Goal: Answer question/provide support

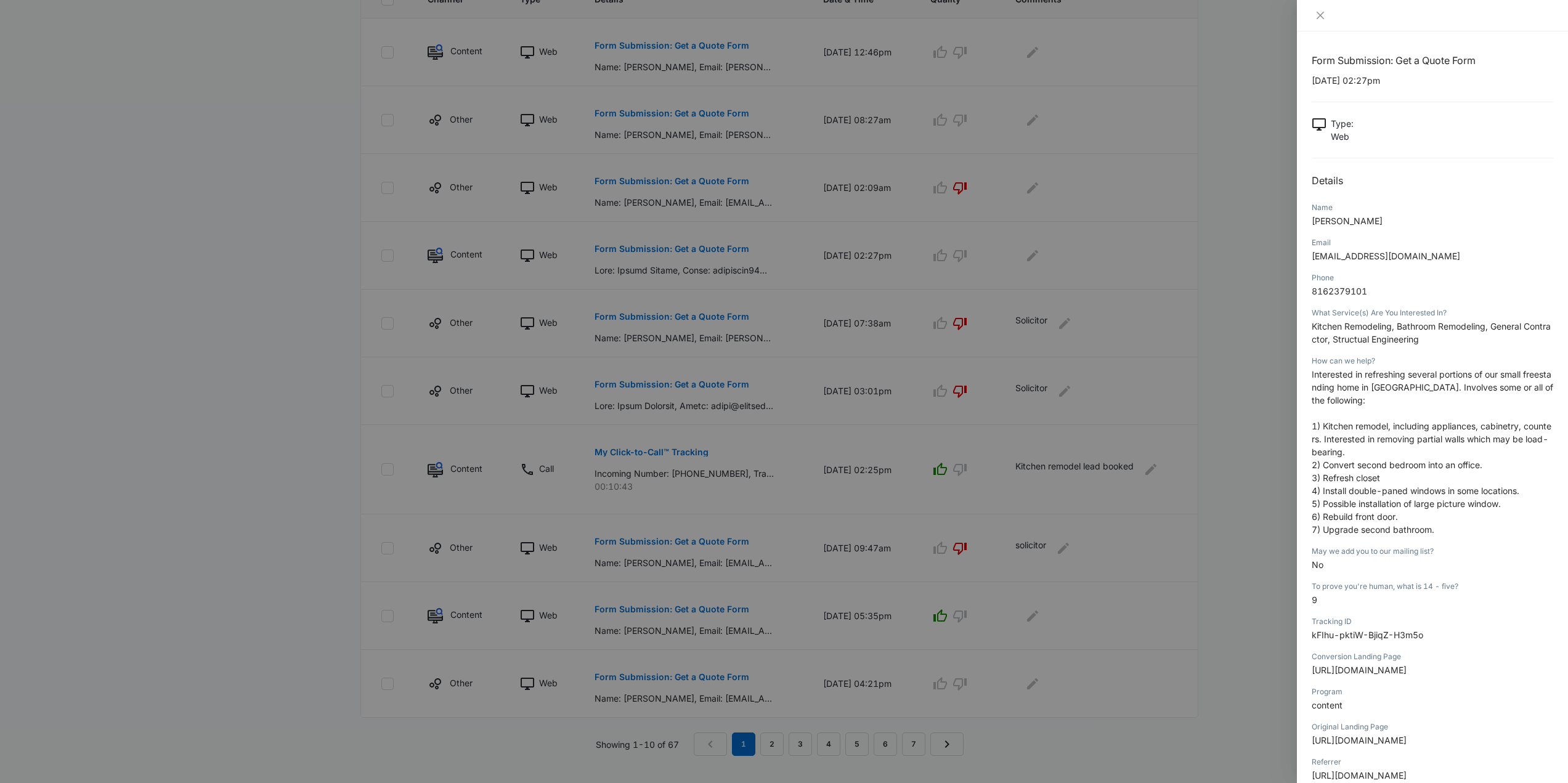
scroll to position [115, 0]
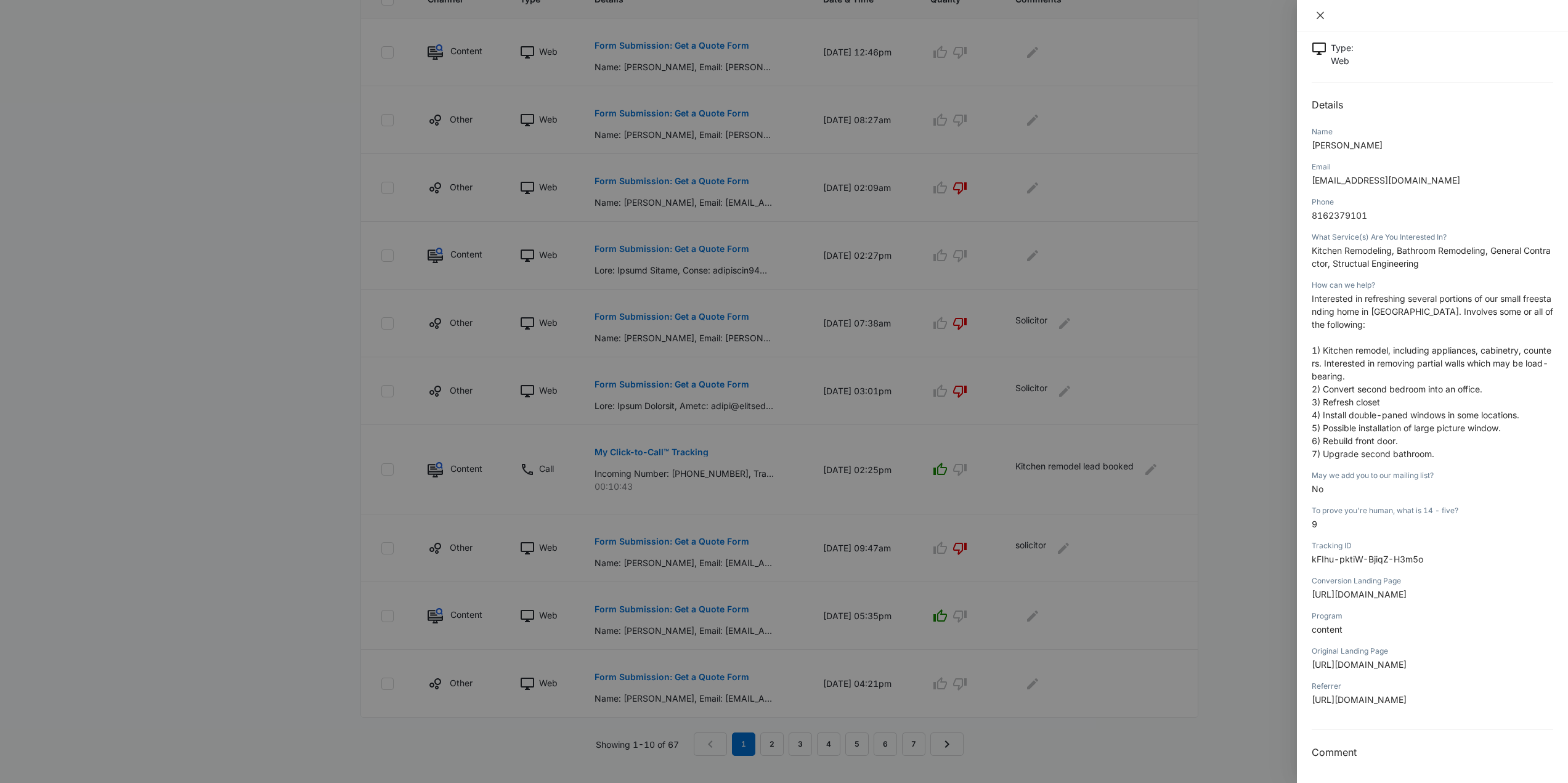
click at [1319, 16] on icon "close" at bounding box center [1320, 15] width 8 height 8
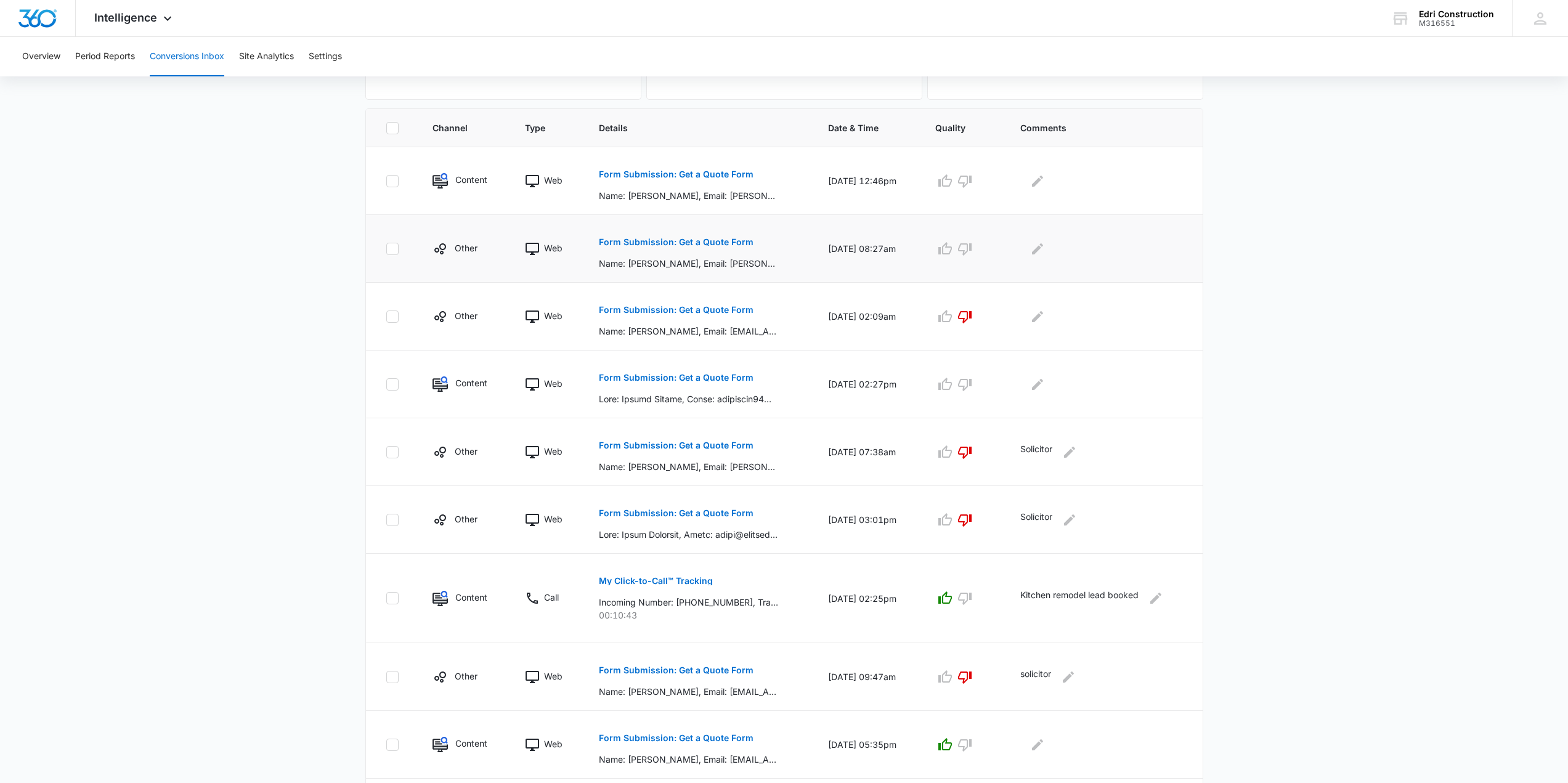
scroll to position [219, 0]
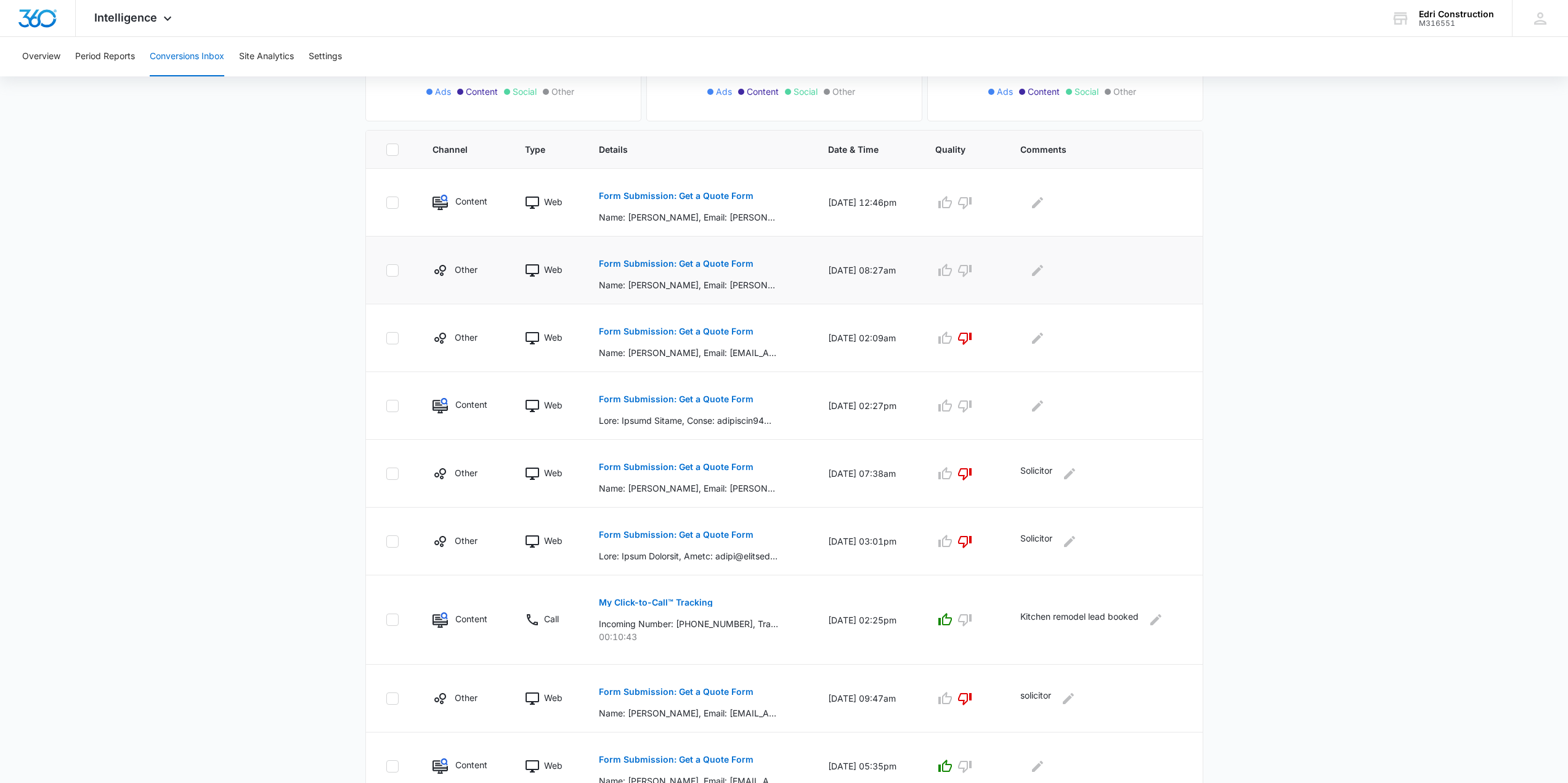
click at [679, 268] on button "Form Submission: Get a Quote Form" at bounding box center [676, 263] width 155 height 30
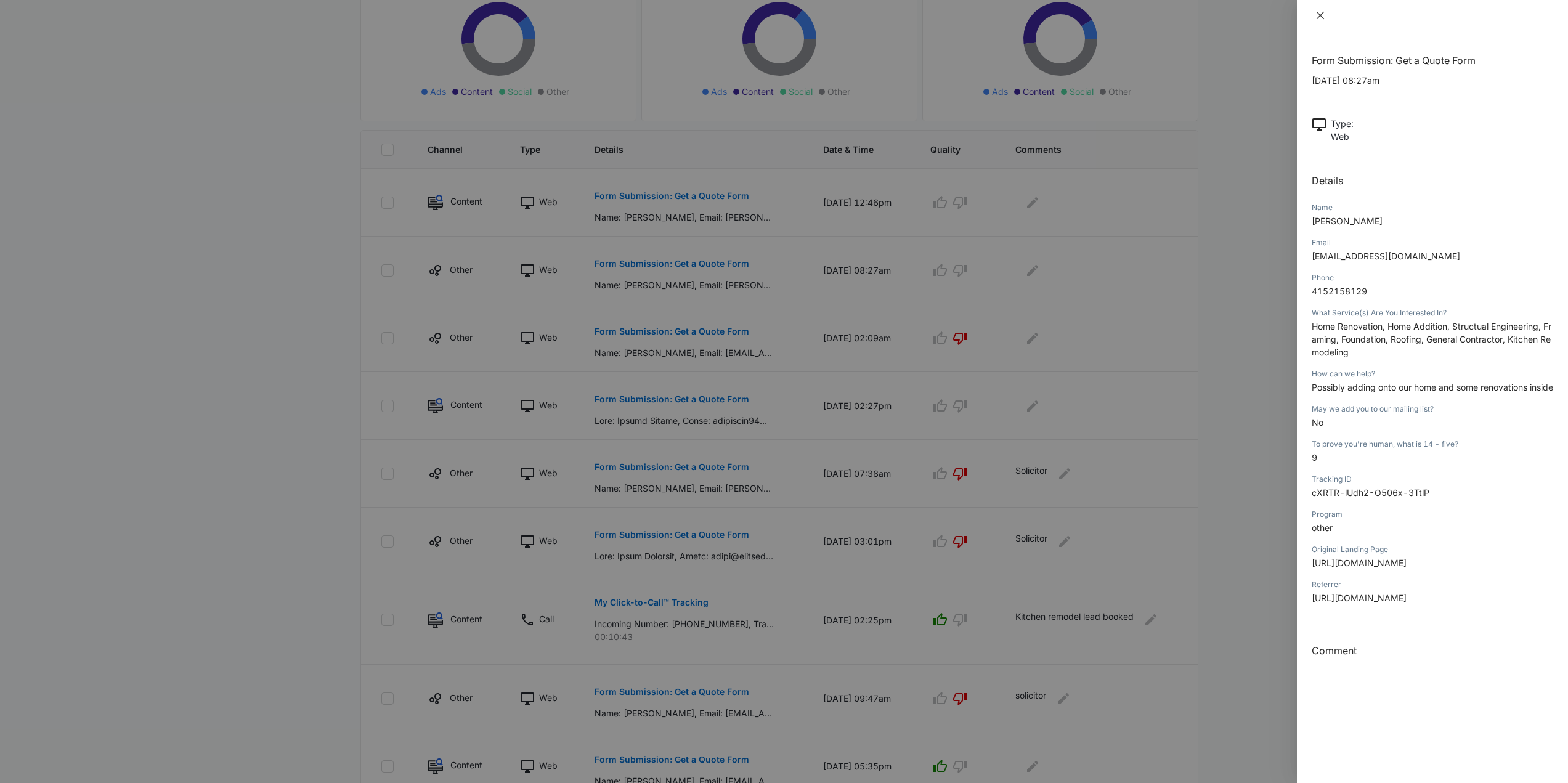
click at [1320, 16] on icon "close" at bounding box center [1320, 15] width 8 height 8
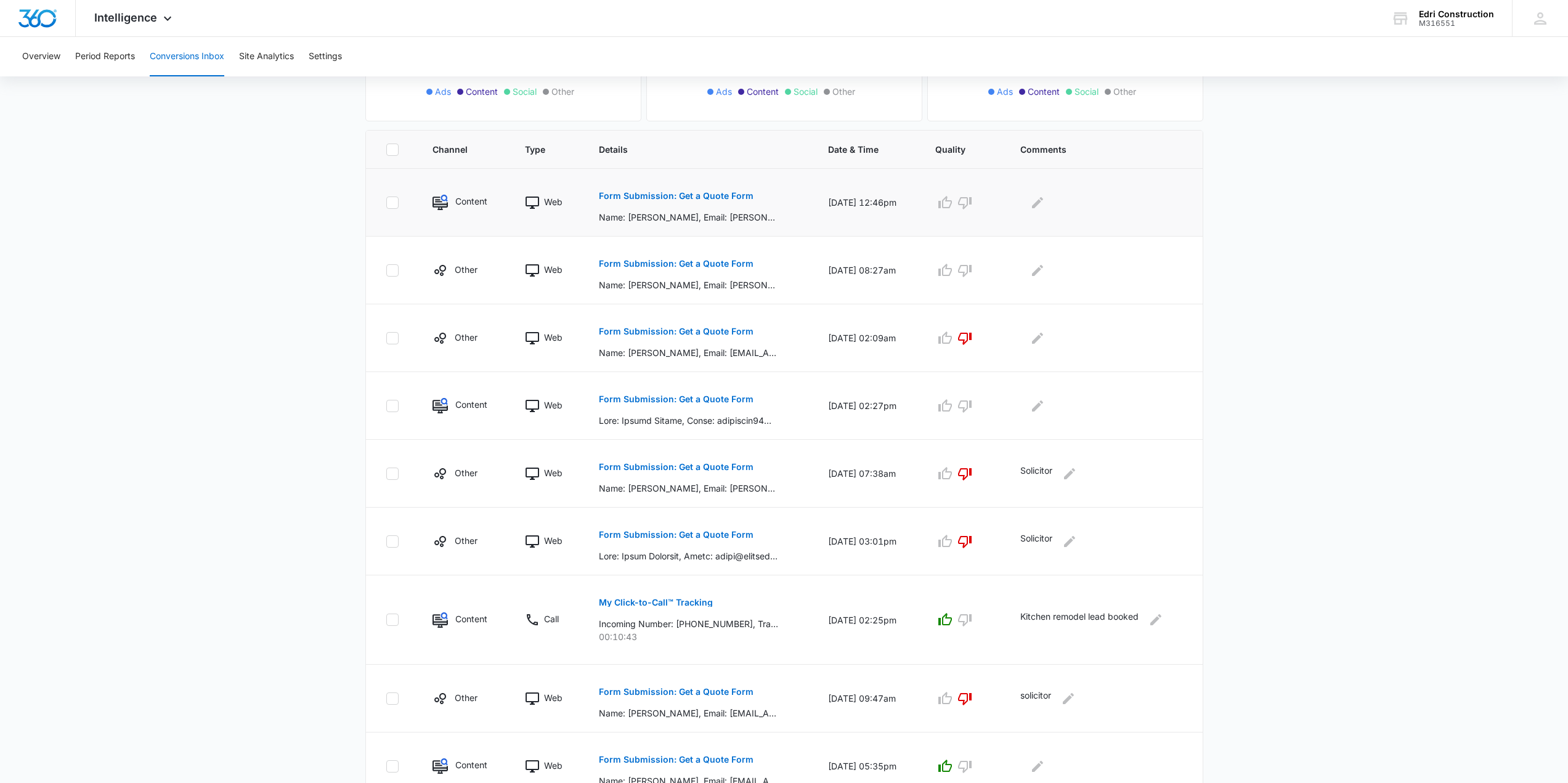
click at [676, 188] on button "Form Submission: Get a Quote Form" at bounding box center [676, 195] width 155 height 30
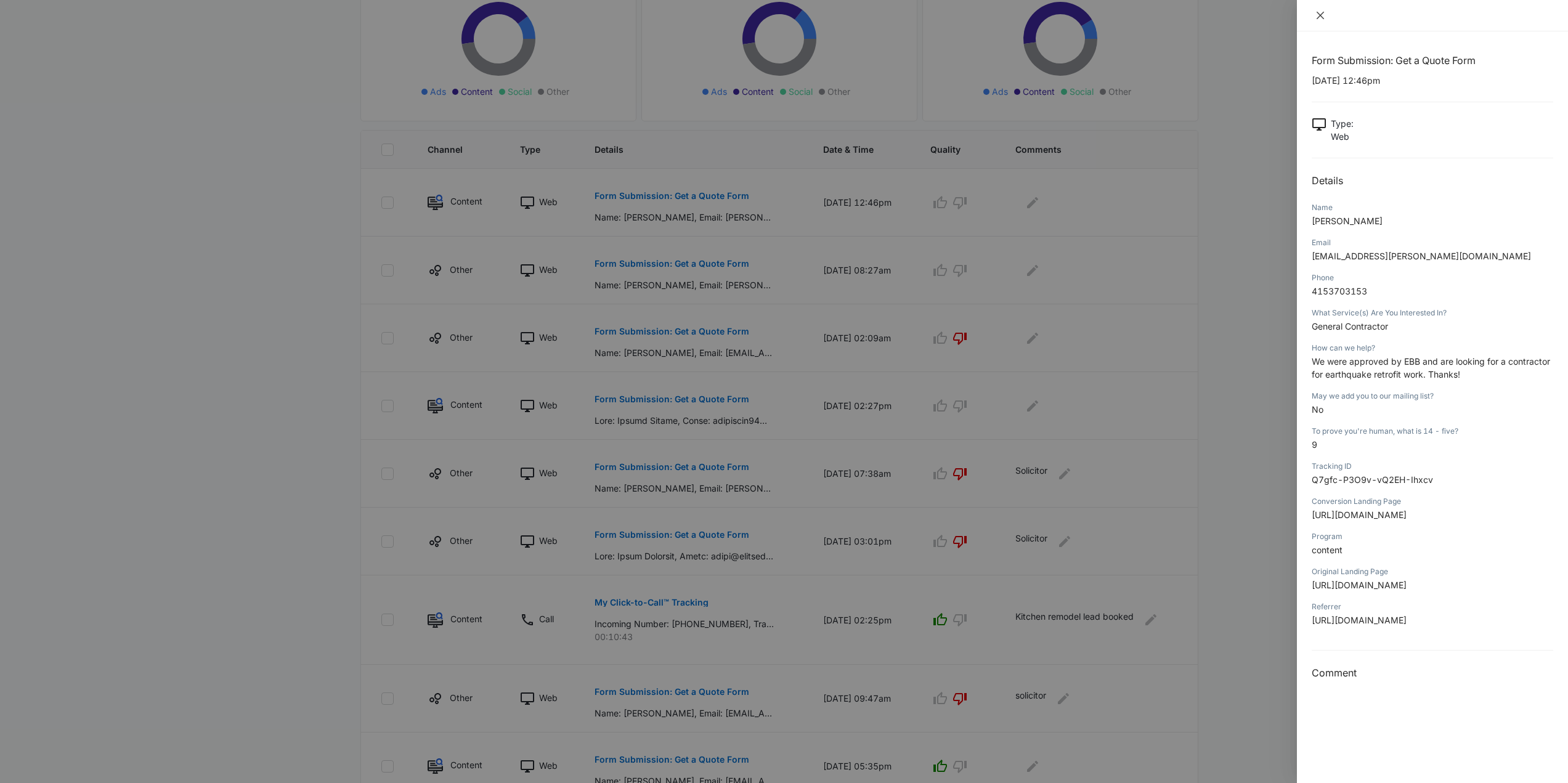
click at [1319, 11] on icon "close" at bounding box center [1320, 15] width 10 height 10
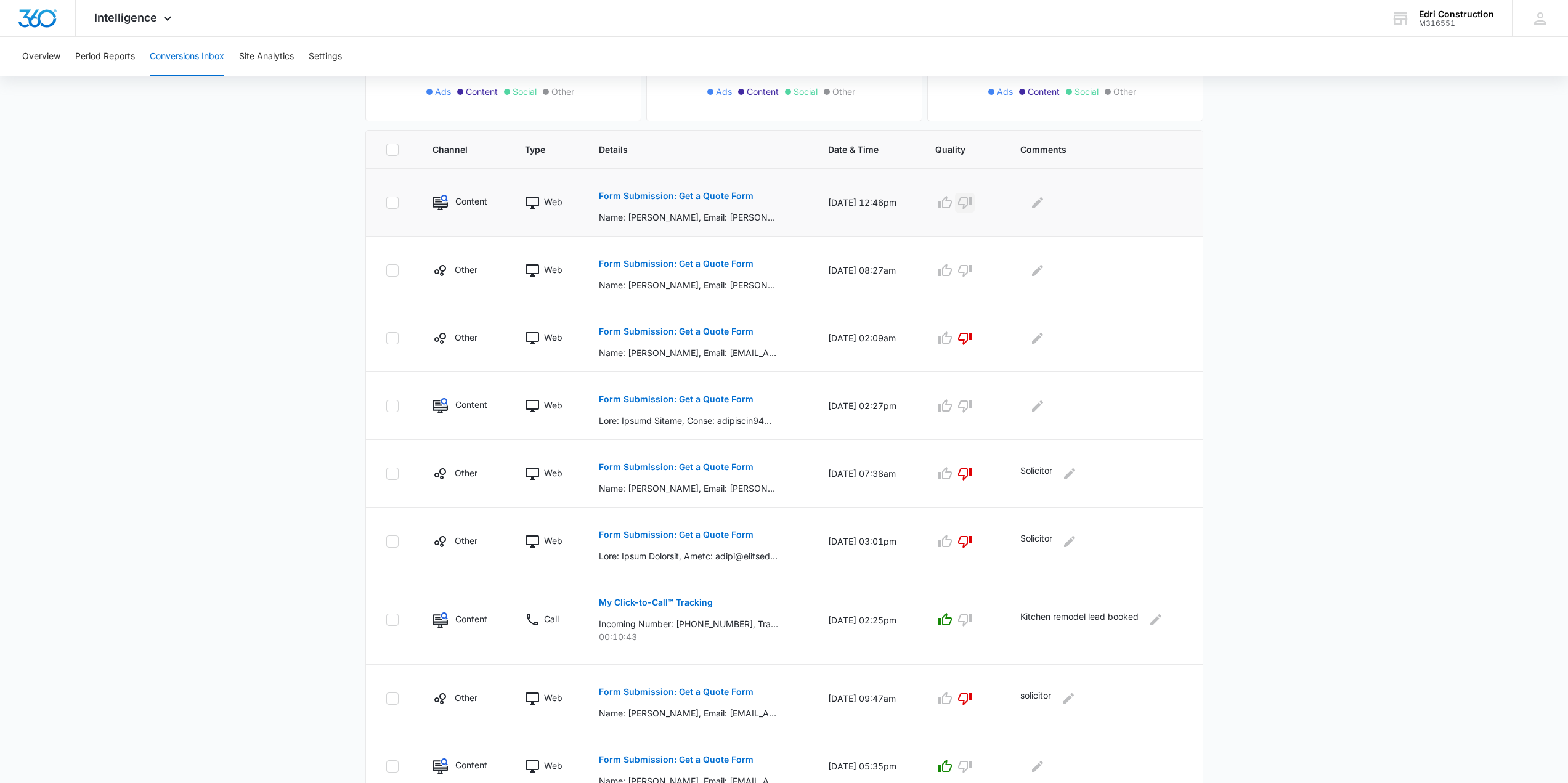
click at [972, 201] on icon "button" at bounding box center [965, 203] width 15 height 15
click at [952, 208] on icon "button" at bounding box center [946, 203] width 15 height 15
click at [1041, 207] on icon "Edit Comments" at bounding box center [1038, 203] width 15 height 15
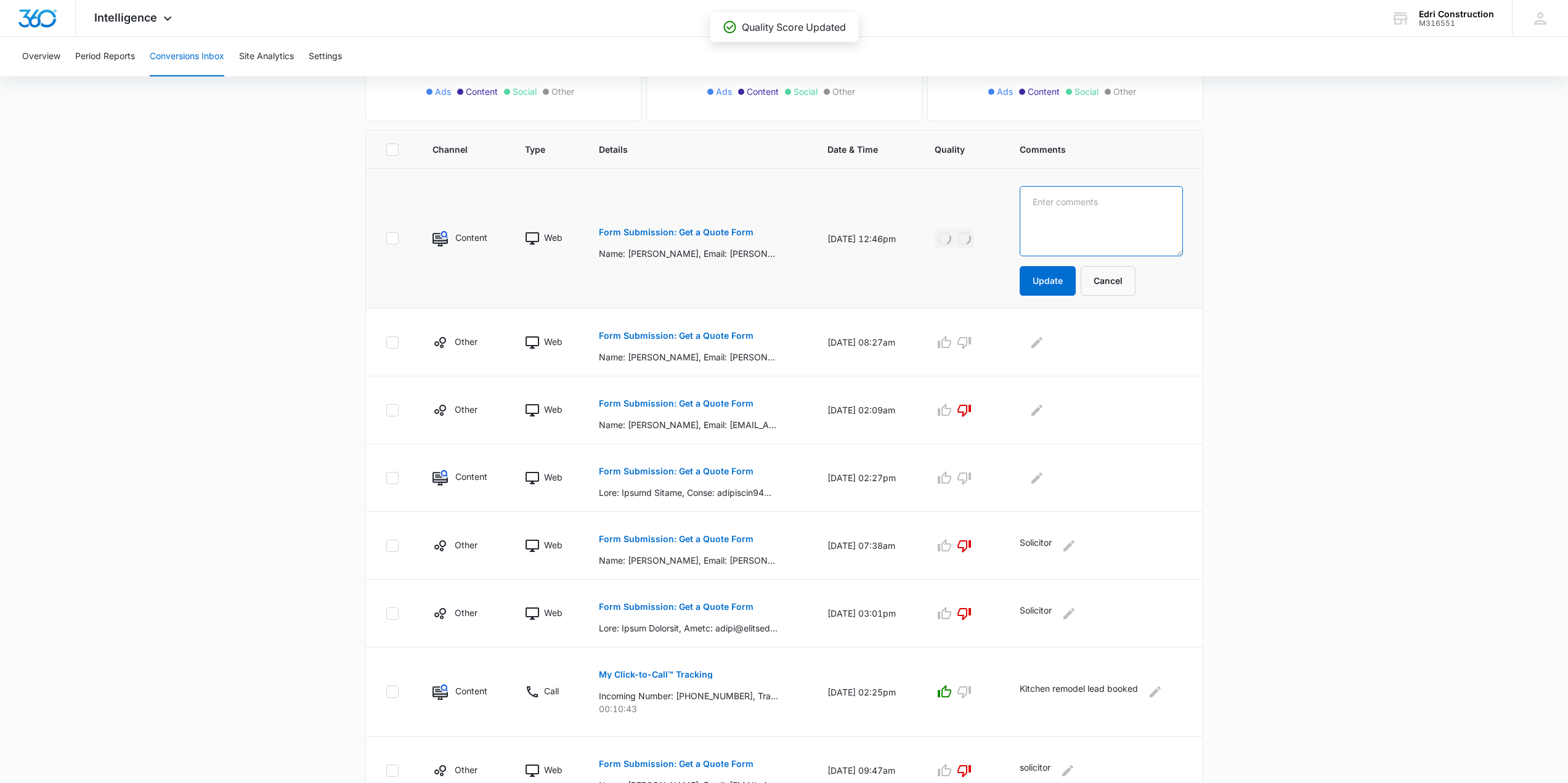
click at [1041, 225] on textarea at bounding box center [1101, 221] width 163 height 70
click at [1076, 254] on textarea "Good Lead, But I let her know that the [PERSON_NAME] she was given (3k) would n…" at bounding box center [1101, 221] width 163 height 70
click at [1120, 247] on textarea "Good Lead, But I let her know that the [PERSON_NAME] she was given (3k) would n…" at bounding box center [1101, 221] width 163 height 70
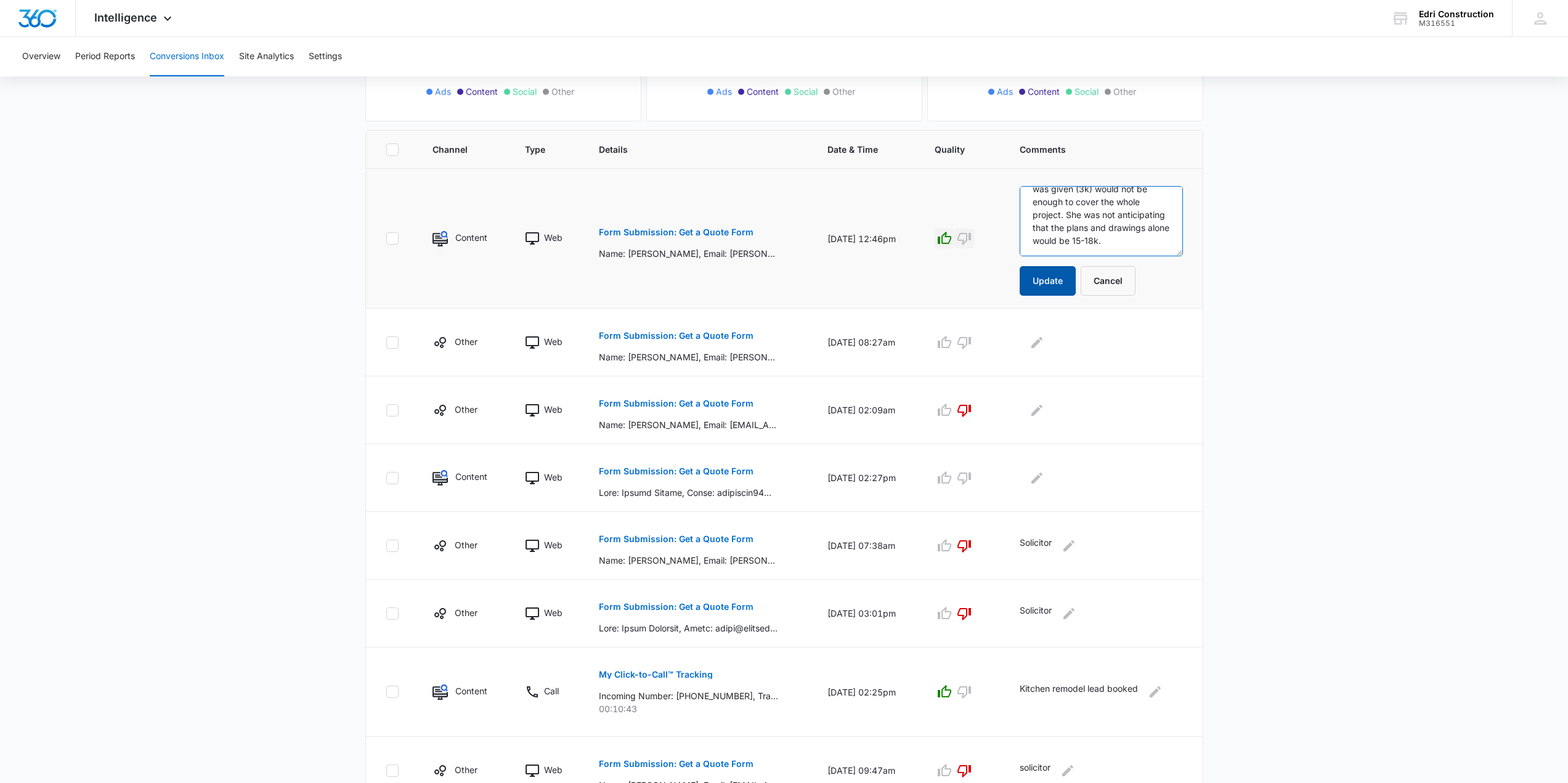
type textarea "Good Lead, But I let her know that the [PERSON_NAME] she was given (3k) would n…"
click at [1055, 285] on button "Update" at bounding box center [1048, 280] width 56 height 30
click at [1054, 289] on button "Update" at bounding box center [1048, 280] width 56 height 30
click at [1317, 347] on main "Filters [DATE] [DATE] New Conversion Total Conversions: 67 Ads Content Social O…" at bounding box center [784, 423] width 1568 height 1109
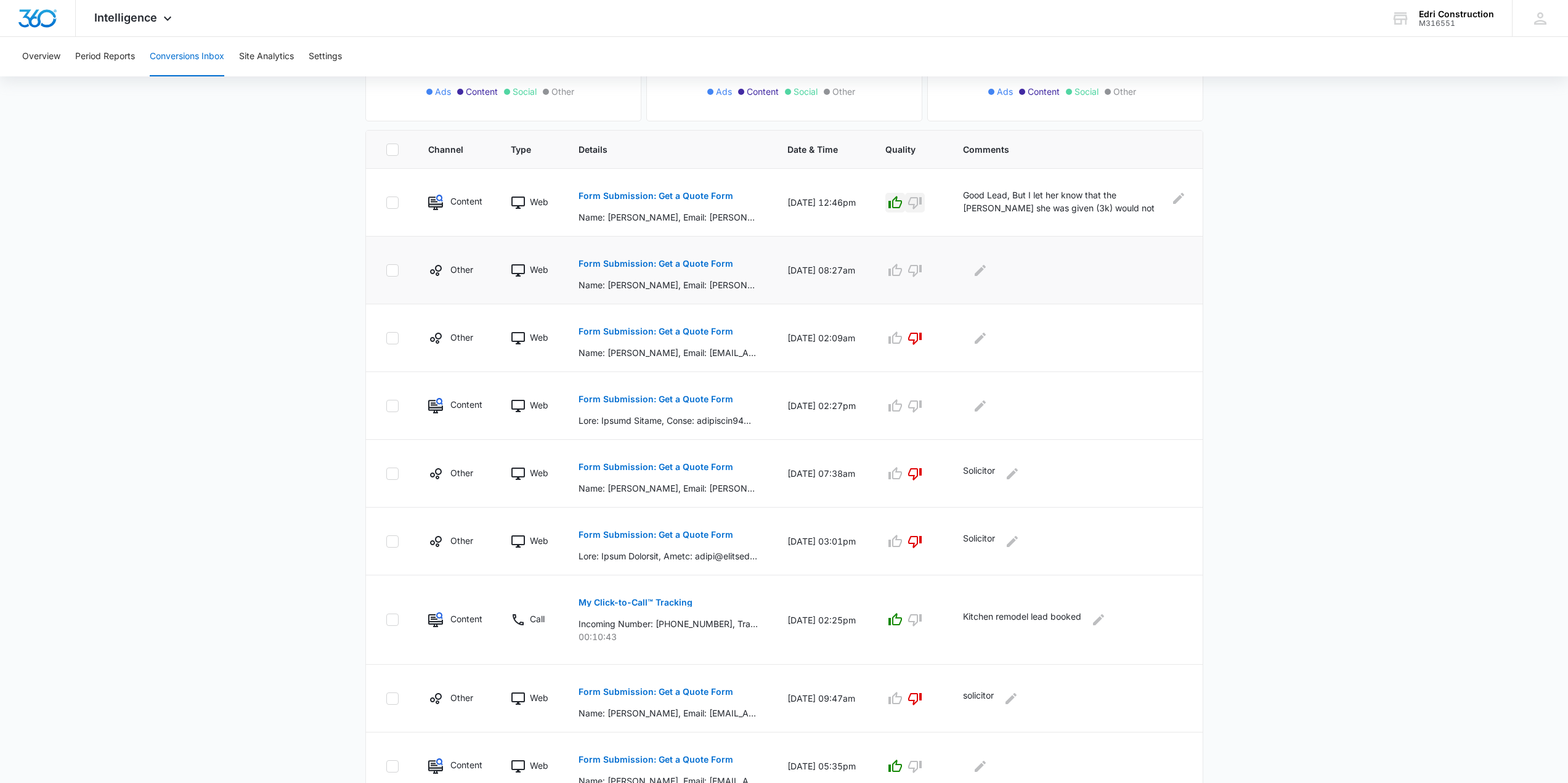
click at [719, 263] on p "Form Submission: Get a Quote Form" at bounding box center [655, 263] width 155 height 9
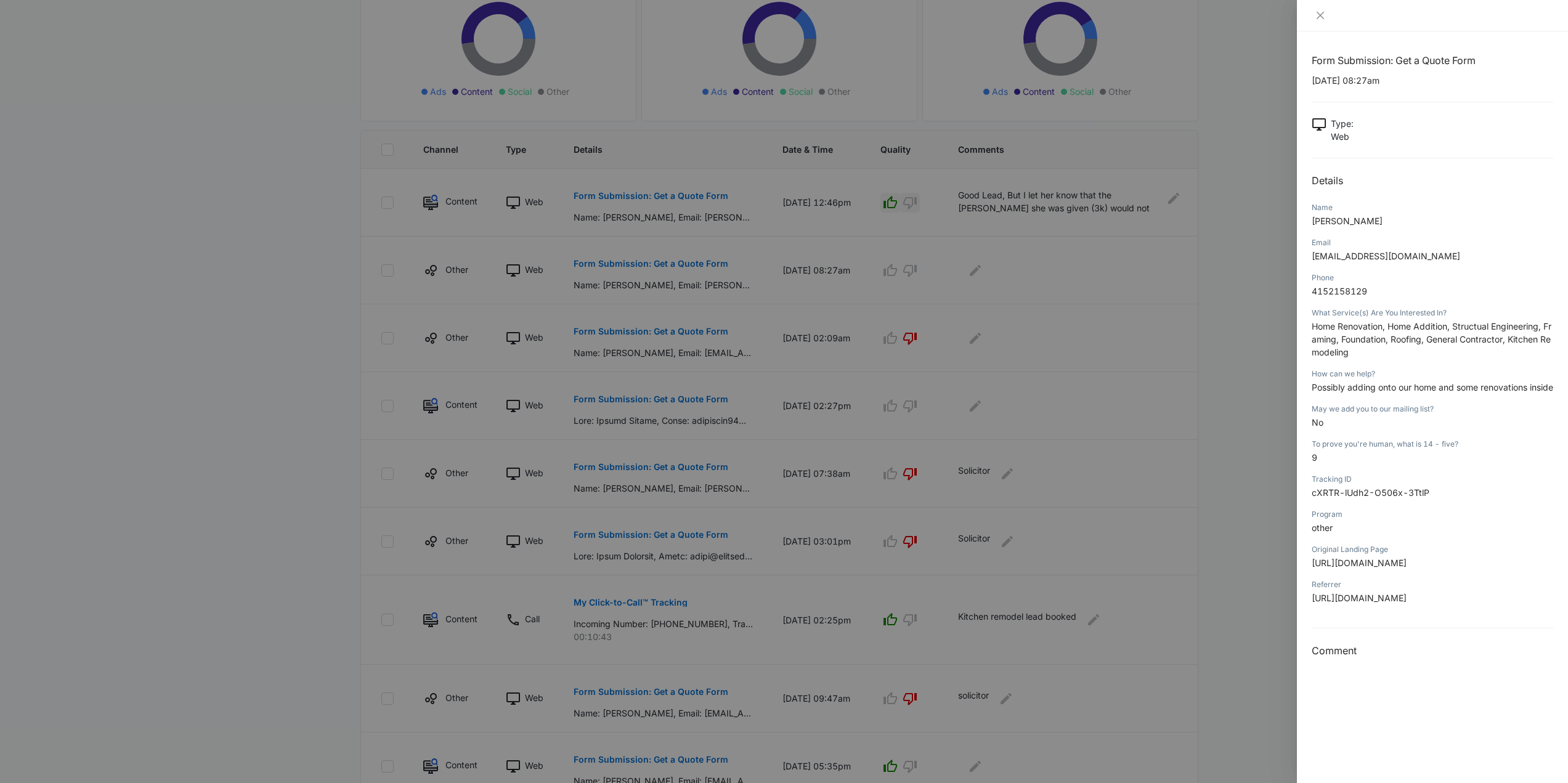
click at [1320, 9] on div at bounding box center [1433, 16] width 271 height 32
click at [1323, 23] on div at bounding box center [1433, 16] width 271 height 32
click at [1322, 12] on icon "close" at bounding box center [1320, 15] width 10 height 10
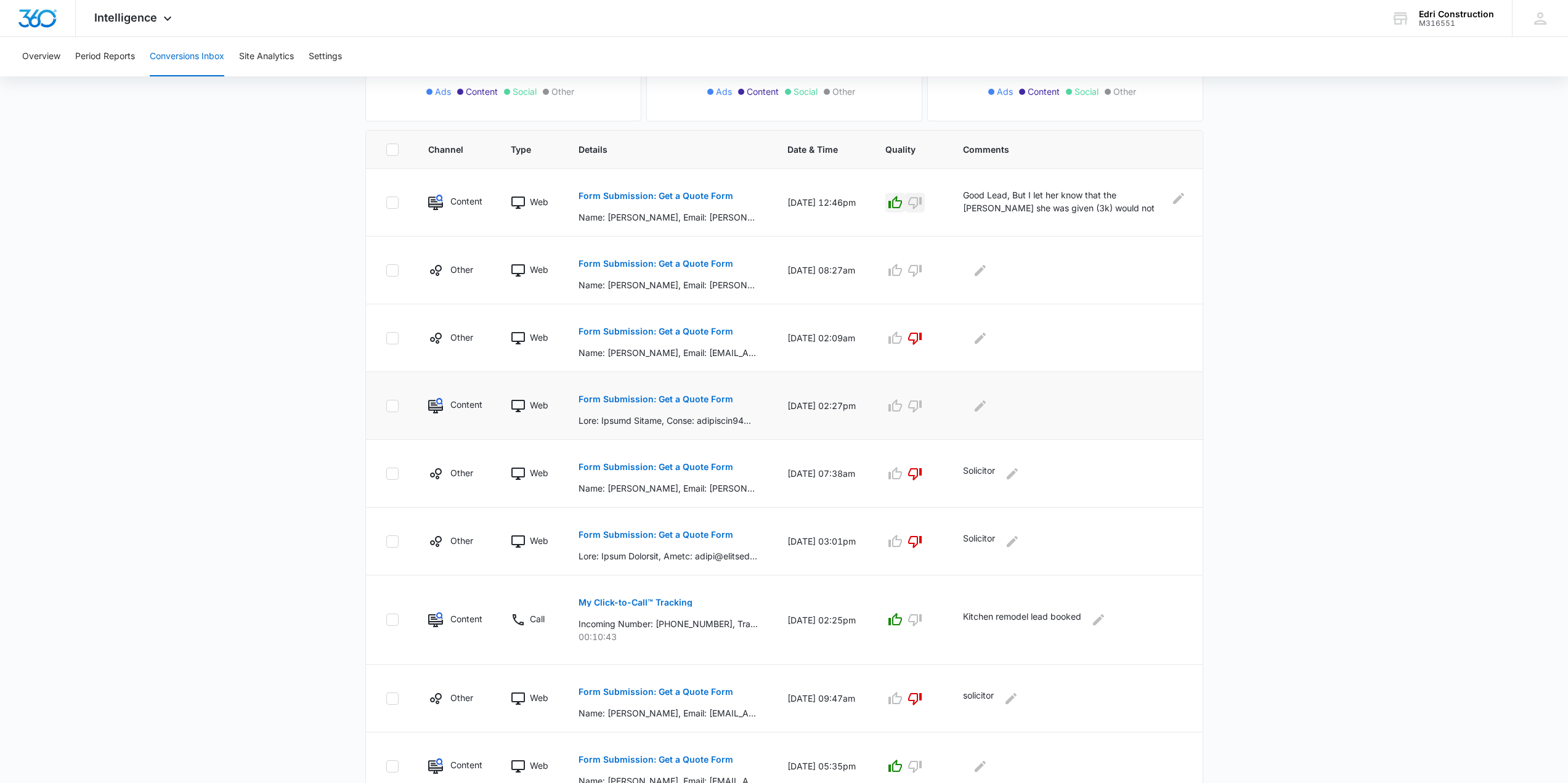
click at [717, 398] on p "Form Submission: Get a Quote Form" at bounding box center [655, 399] width 155 height 9
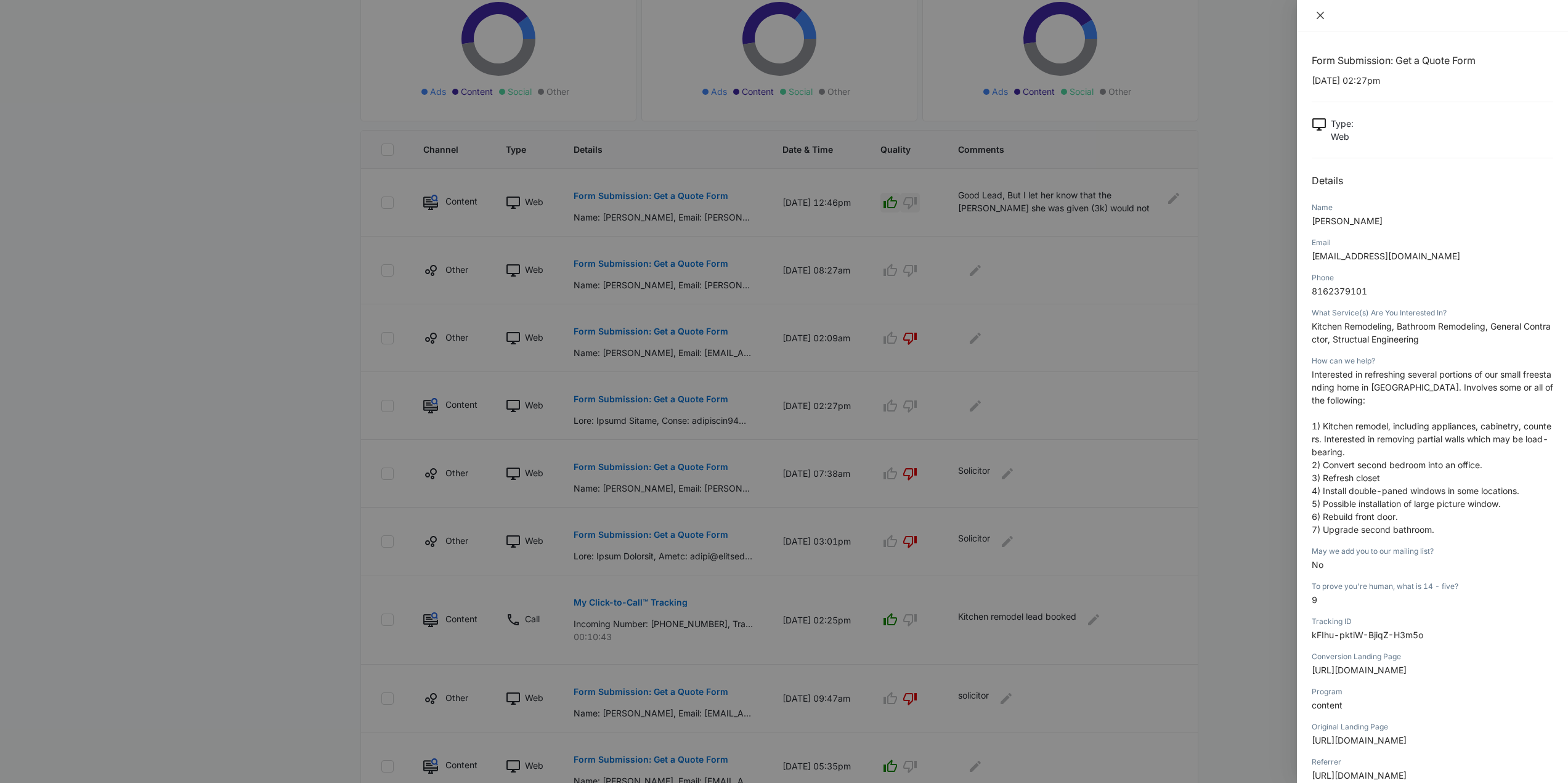
click at [1318, 17] on icon "close" at bounding box center [1320, 15] width 8 height 8
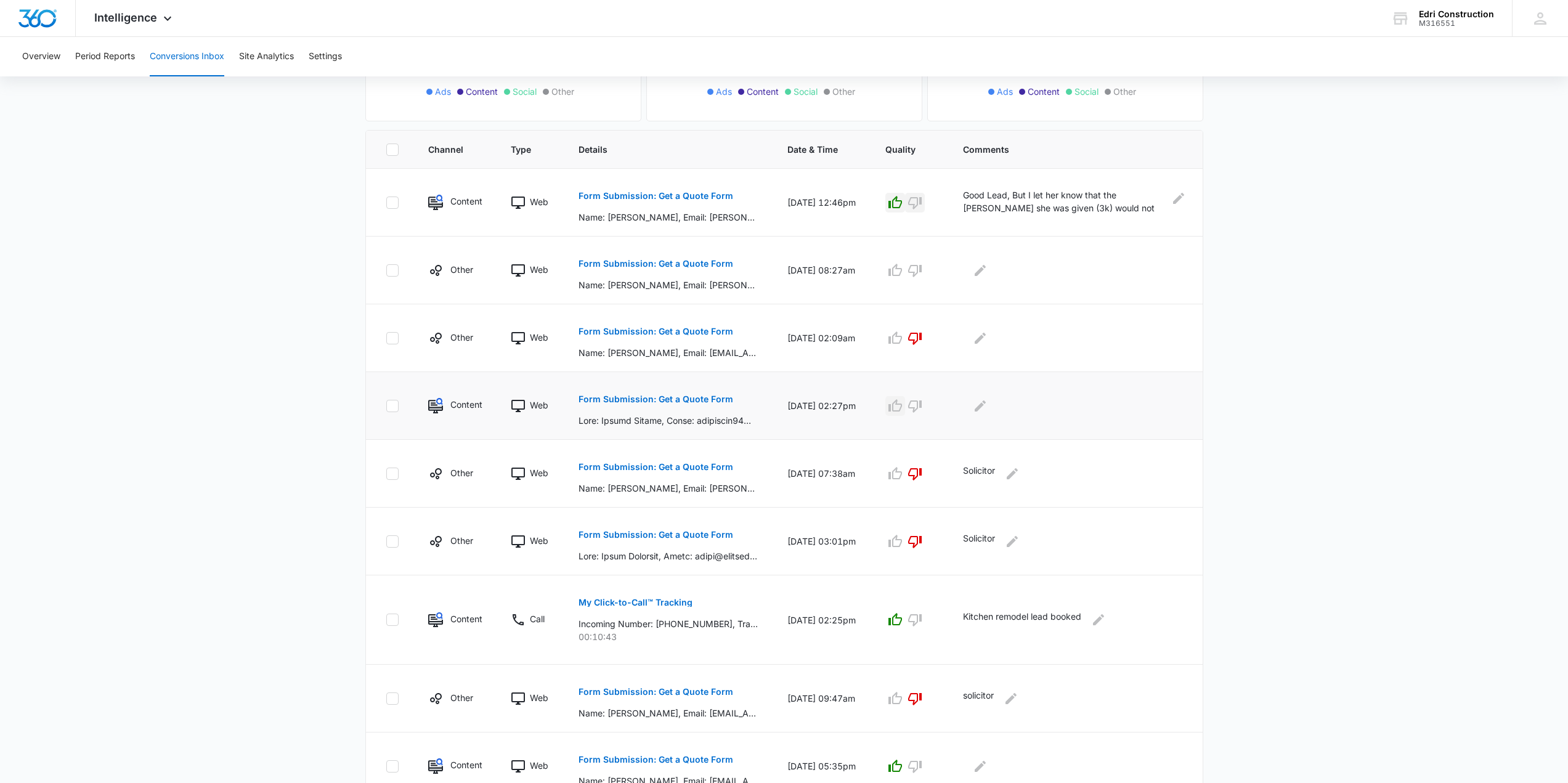
click at [901, 403] on icon "button" at bounding box center [895, 406] width 14 height 12
click at [899, 272] on icon "button" at bounding box center [895, 271] width 15 height 15
click at [687, 388] on button "Form Submission: Get a Quote Form" at bounding box center [655, 399] width 155 height 30
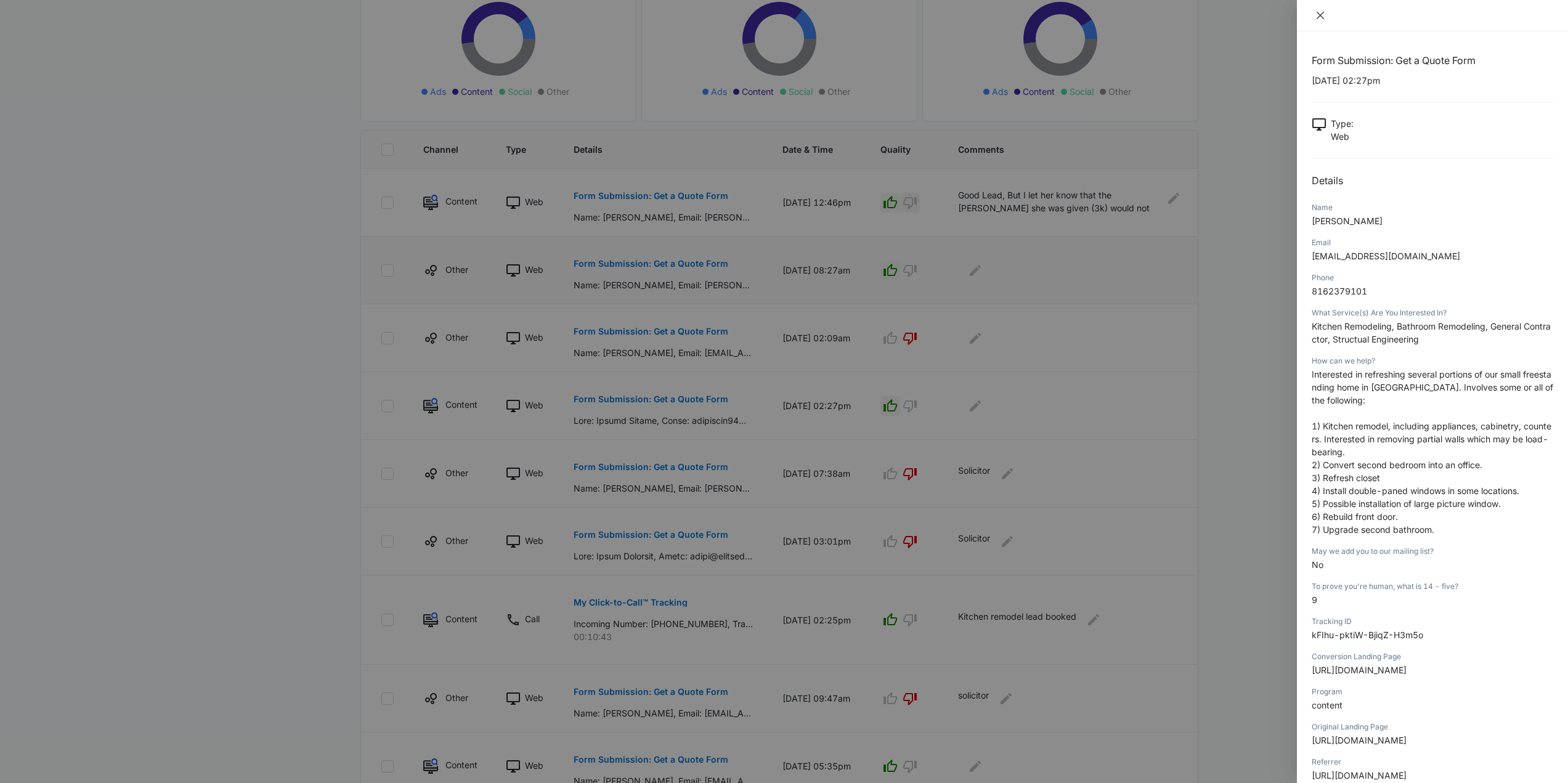
click at [1320, 16] on icon "close" at bounding box center [1320, 15] width 10 height 10
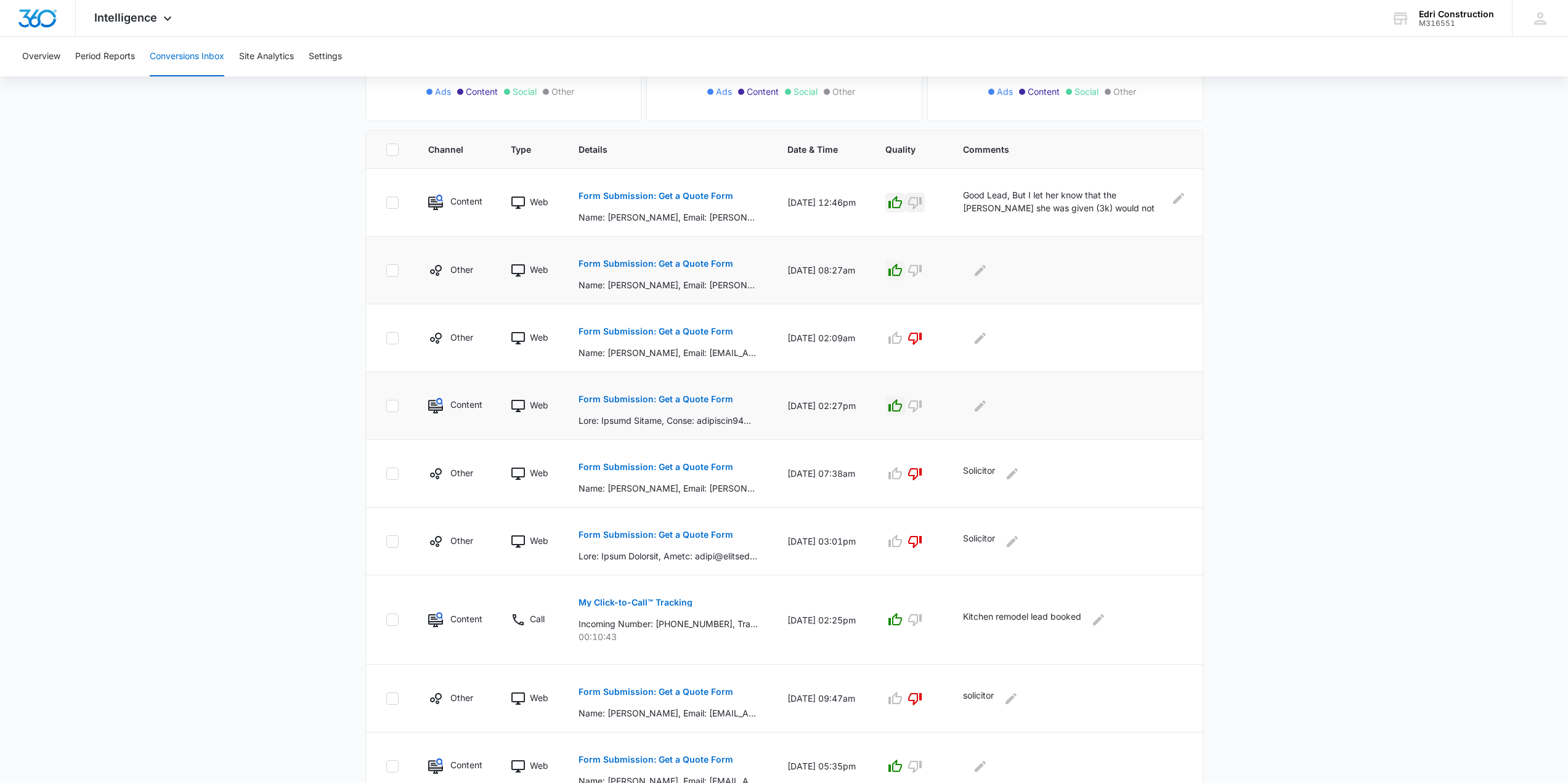
click at [701, 398] on p "Form Submission: Get a Quote Form" at bounding box center [655, 399] width 155 height 9
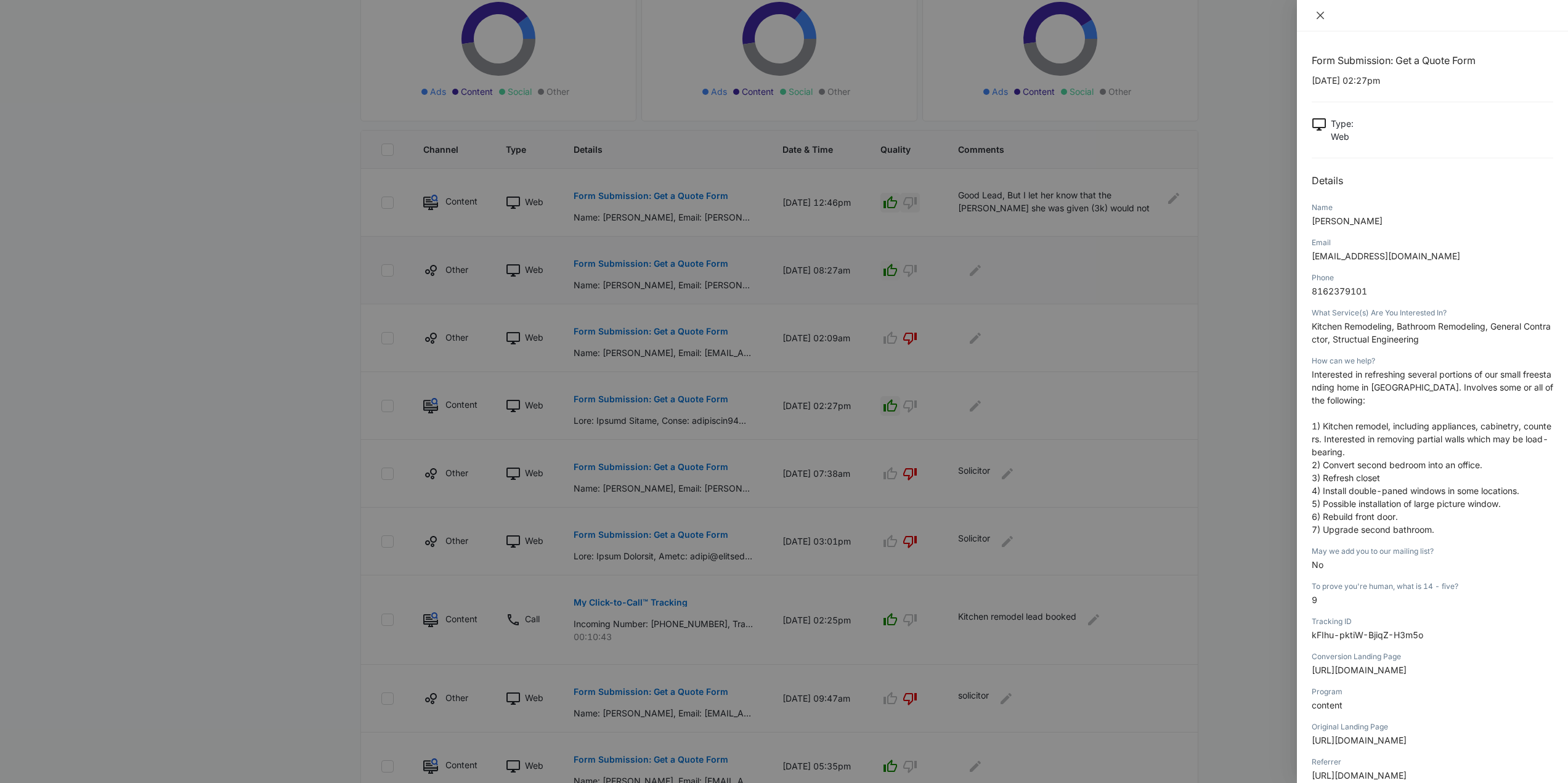
click at [1324, 14] on icon "close" at bounding box center [1320, 15] width 10 height 10
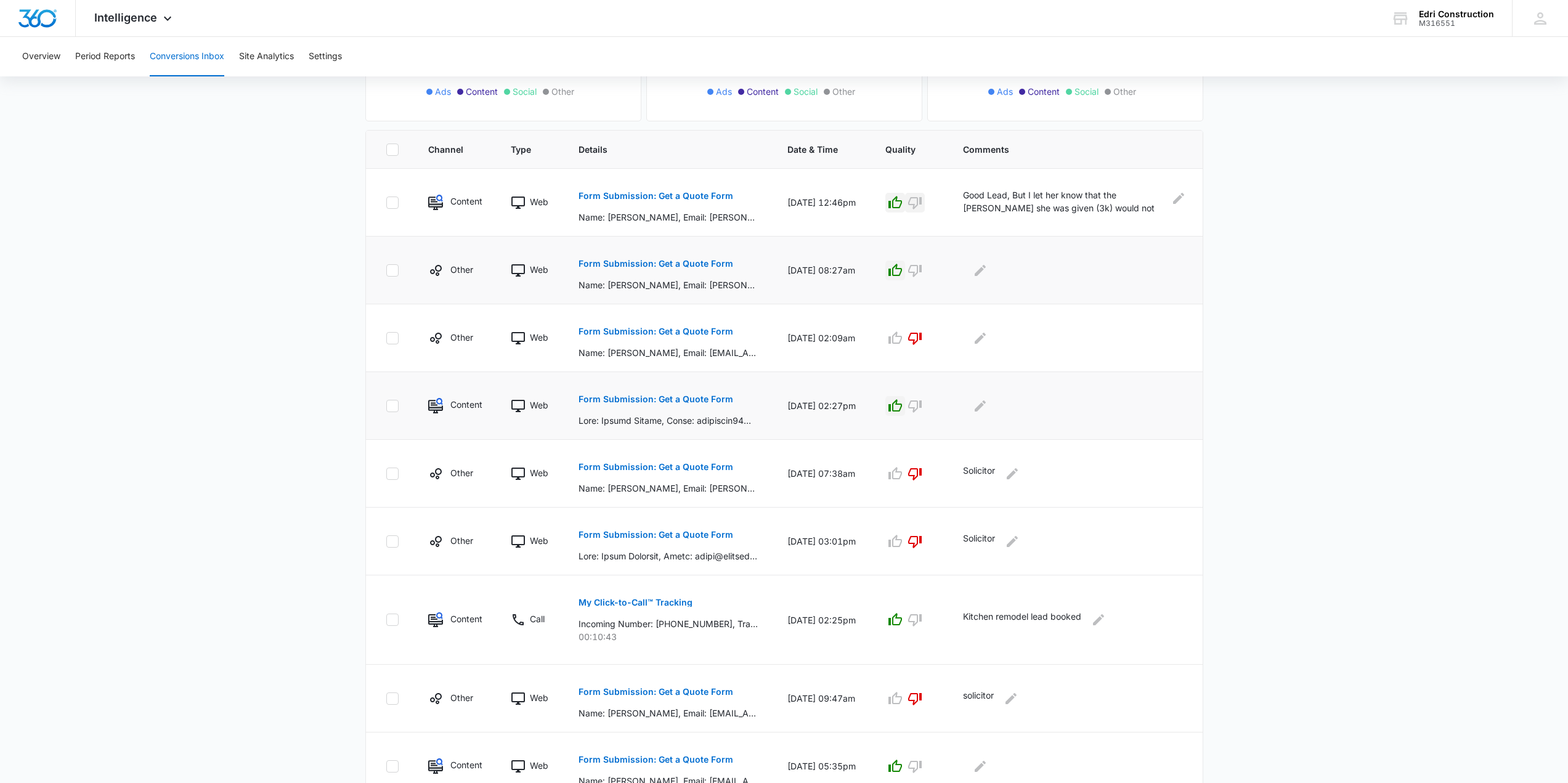
click at [660, 402] on p "Form Submission: Get a Quote Form" at bounding box center [655, 399] width 155 height 9
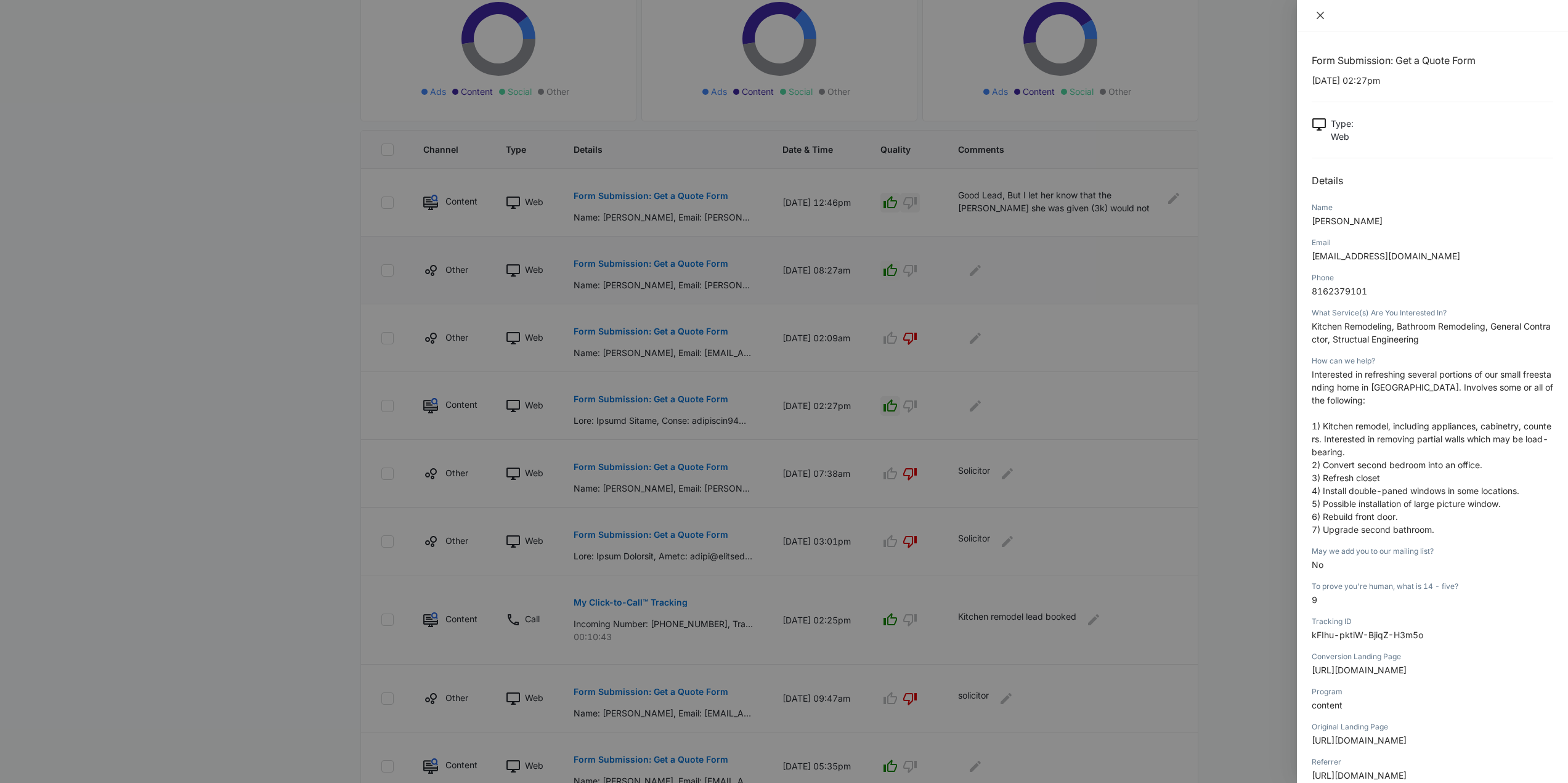
click at [1324, 16] on icon "close" at bounding box center [1320, 15] width 10 height 10
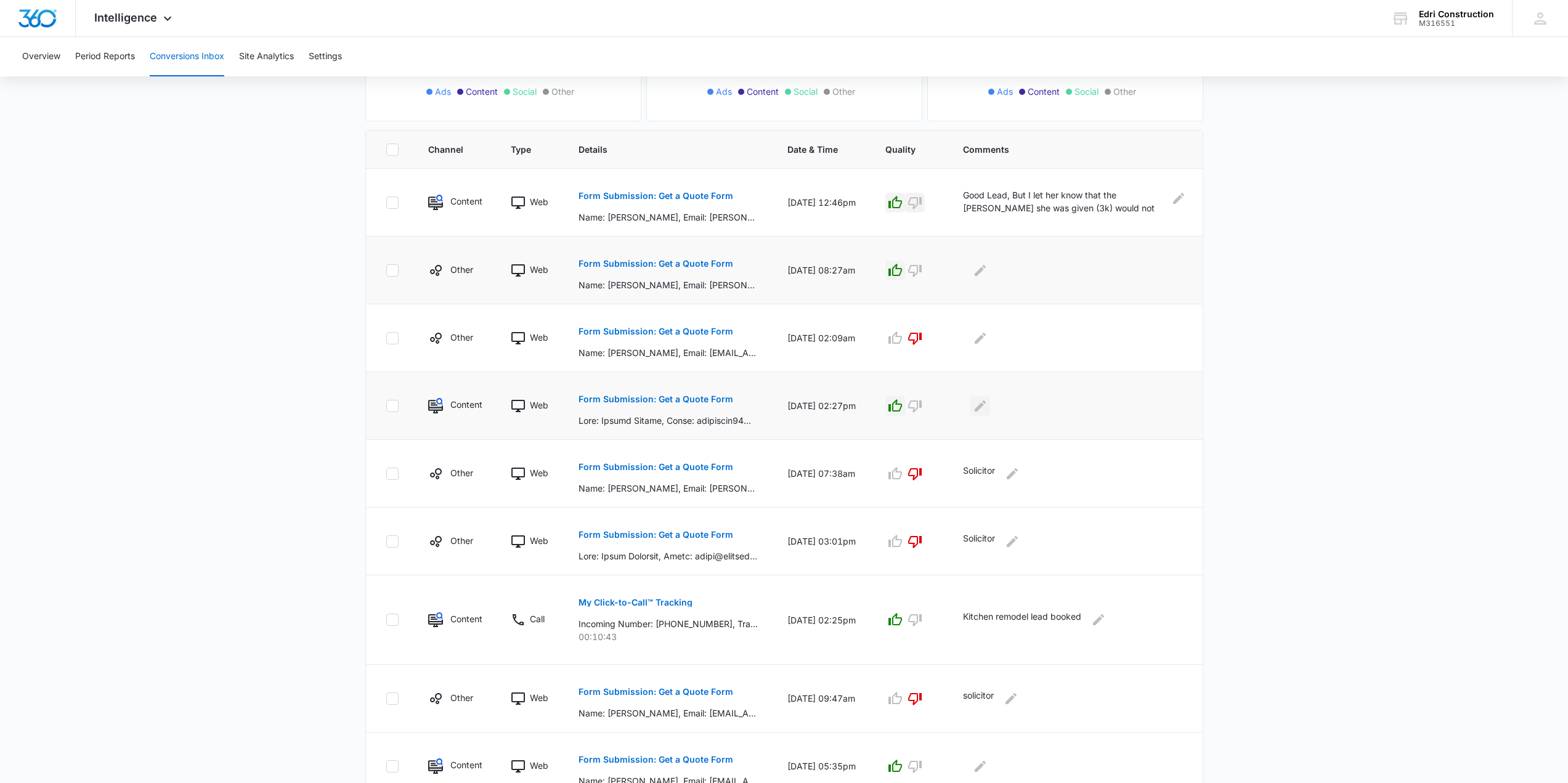
click at [975, 407] on button "Edit Comments" at bounding box center [980, 406] width 20 height 20
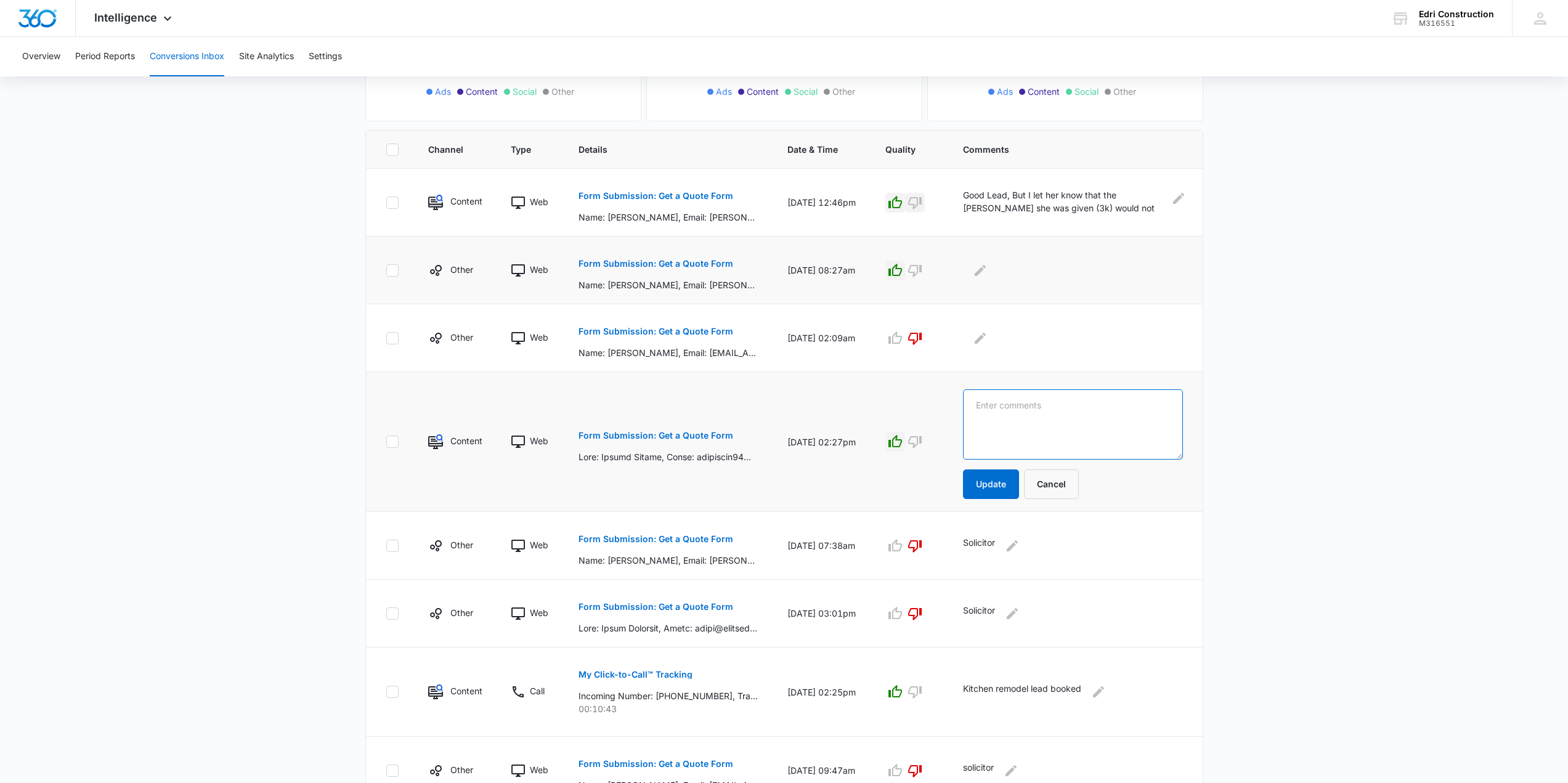
click at [1099, 402] on textarea at bounding box center [1073, 424] width 220 height 70
click at [1078, 430] on textarea "Emailed and waiting for [PERSON_NAME] to let me know when both him and his husb…" at bounding box center [1073, 424] width 220 height 70
click at [1107, 437] on textarea "Emailed and waiting for [PERSON_NAME] to let me know when both him and his husb…" at bounding box center [1073, 424] width 220 height 70
type textarea "Emailed and waiting for [PERSON_NAME] to let me know when both him and his husb…"
click at [992, 485] on button "Update" at bounding box center [991, 484] width 56 height 30
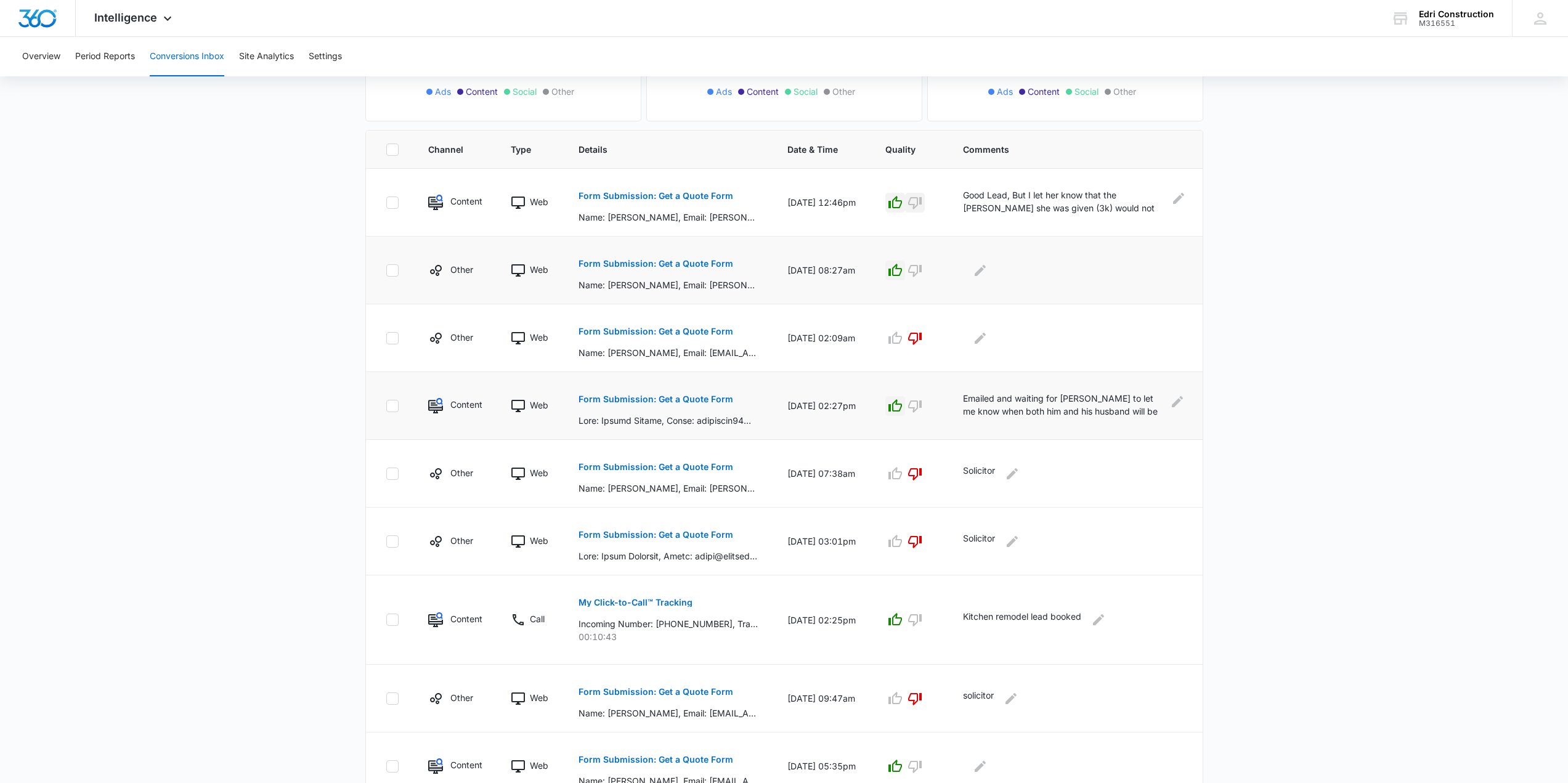
click at [613, 397] on p "Form Submission: Get a Quote Form" at bounding box center [655, 399] width 155 height 9
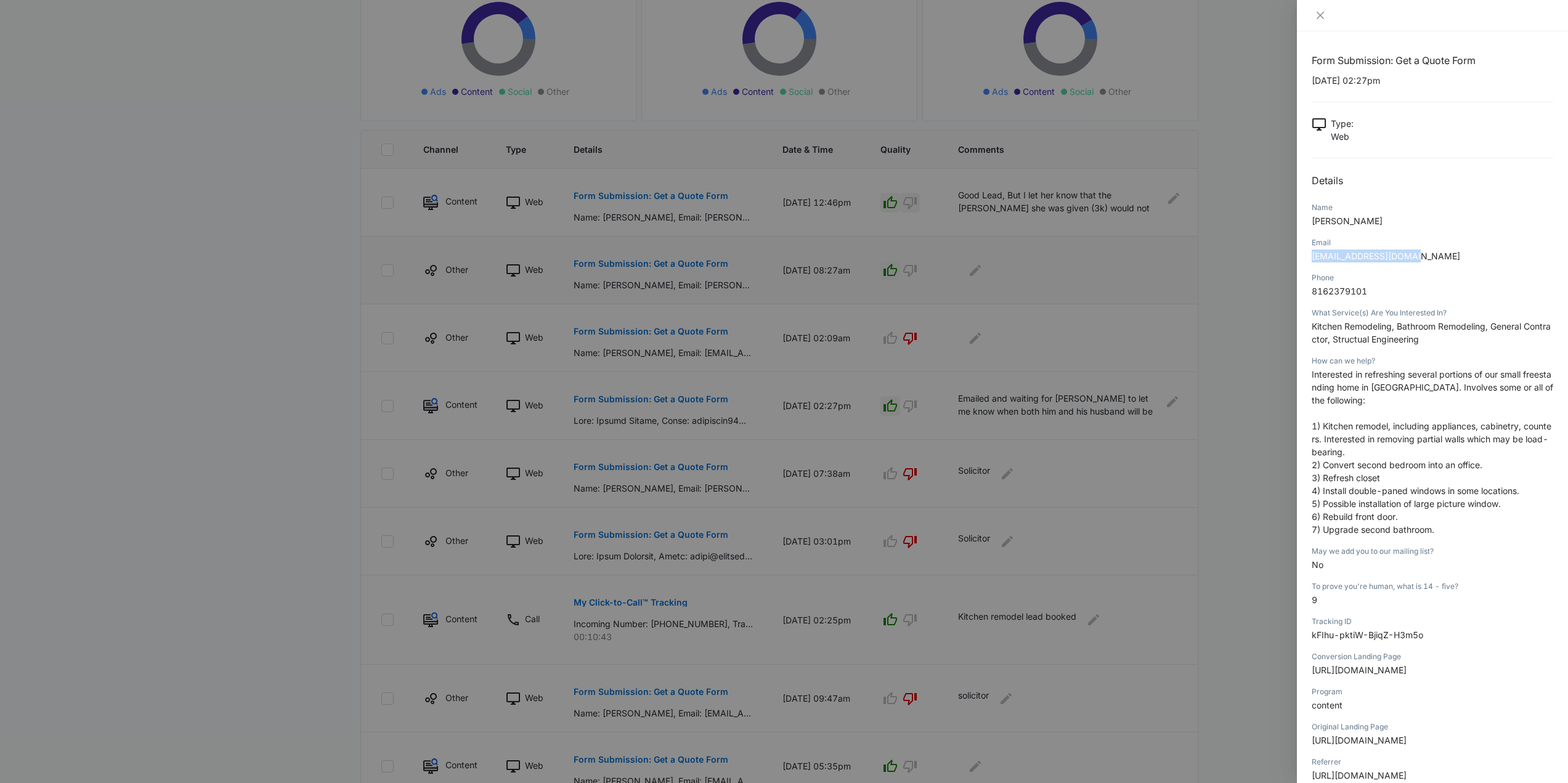
drag, startPoint x: 1428, startPoint y: 252, endPoint x: 1310, endPoint y: 254, distance: 118.0
click at [1310, 254] on div "Form Submission: Get a Quote Form [DATE] 02:27pm Type : Web Details Name [PERSO…" at bounding box center [1433, 407] width 271 height 751
copy span "[EMAIL_ADDRESS][DOMAIN_NAME]"
click at [1316, 9] on div at bounding box center [1433, 16] width 271 height 32
click at [1316, 10] on button "Close" at bounding box center [1320, 15] width 17 height 11
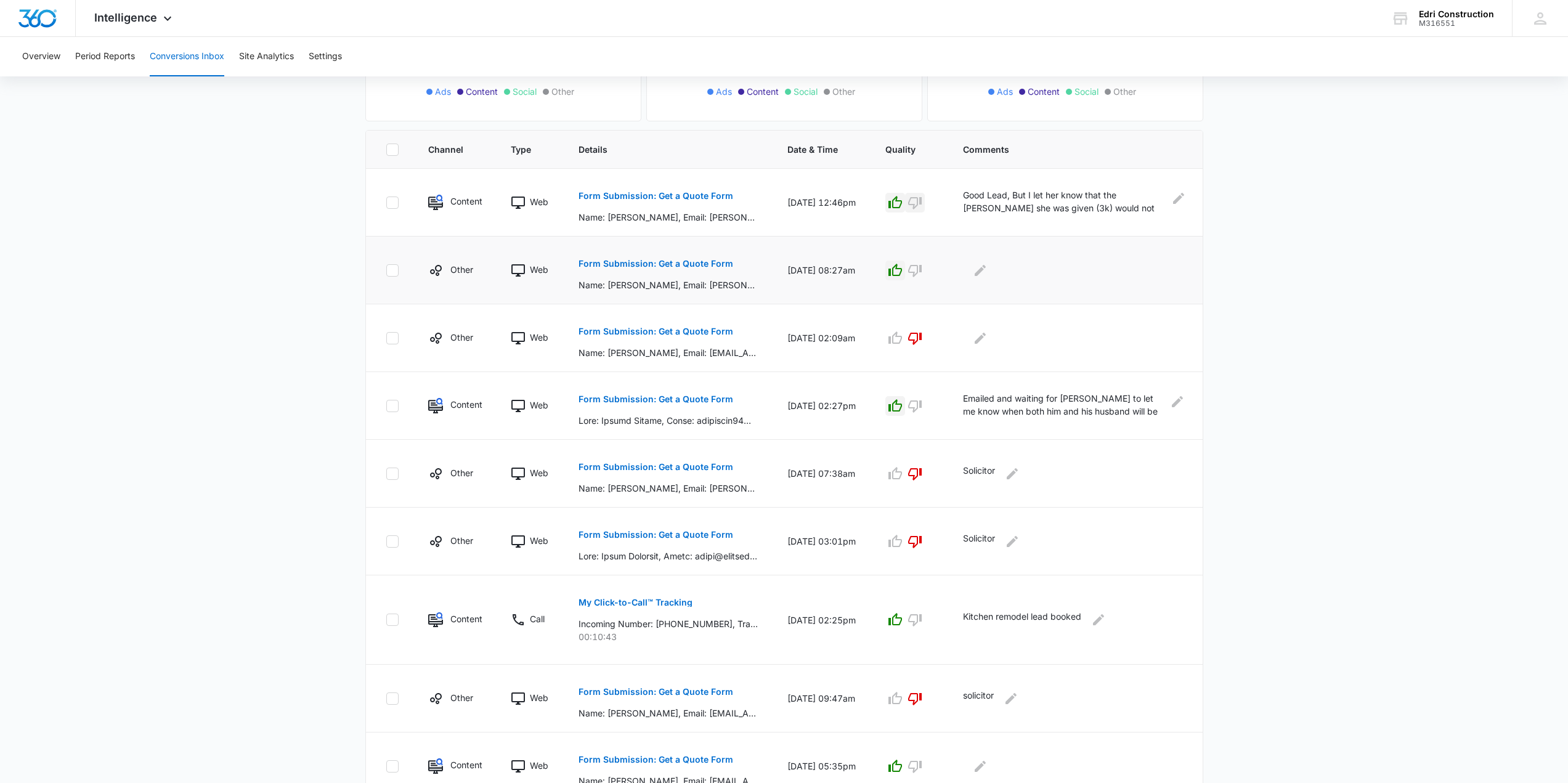
click at [726, 266] on p "Form Submission: Get a Quote Form" at bounding box center [655, 263] width 155 height 9
